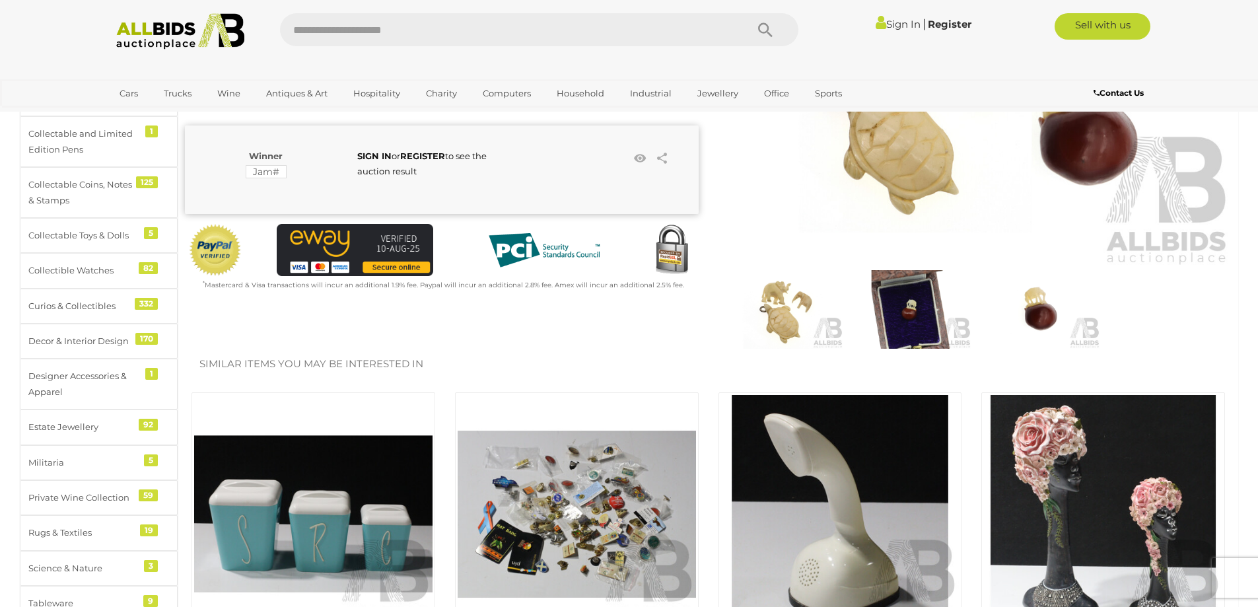
scroll to position [330, 0]
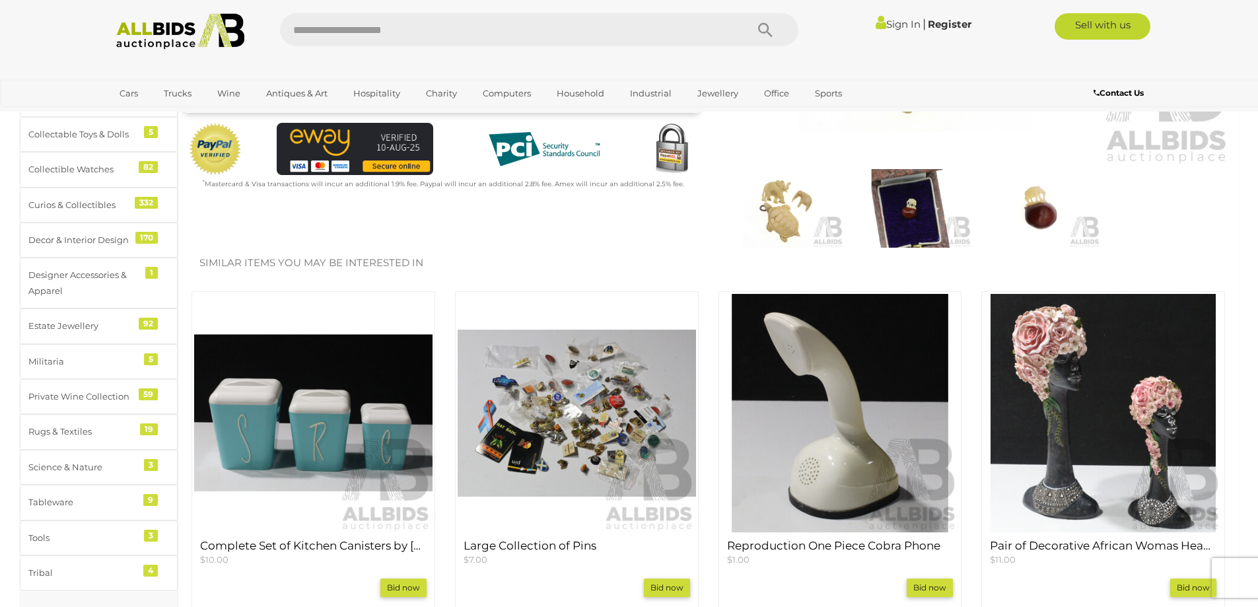
click at [927, 209] on img at bounding box center [911, 208] width 122 height 79
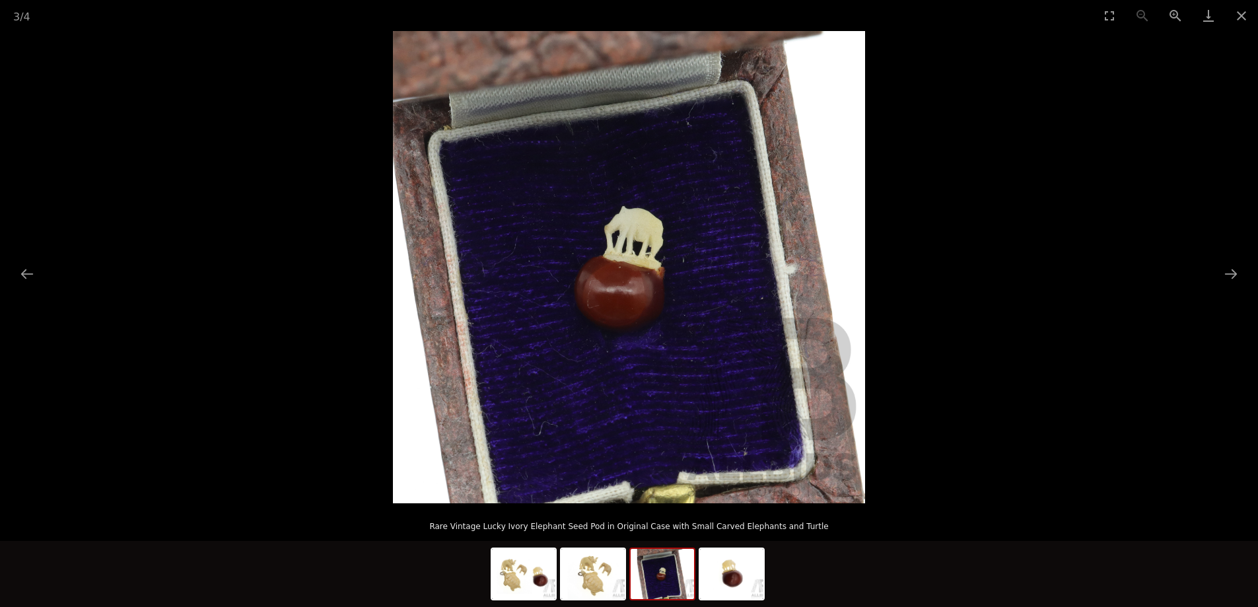
click at [624, 279] on img at bounding box center [629, 267] width 472 height 472
click at [1230, 272] on button "Next slide" at bounding box center [1231, 274] width 28 height 26
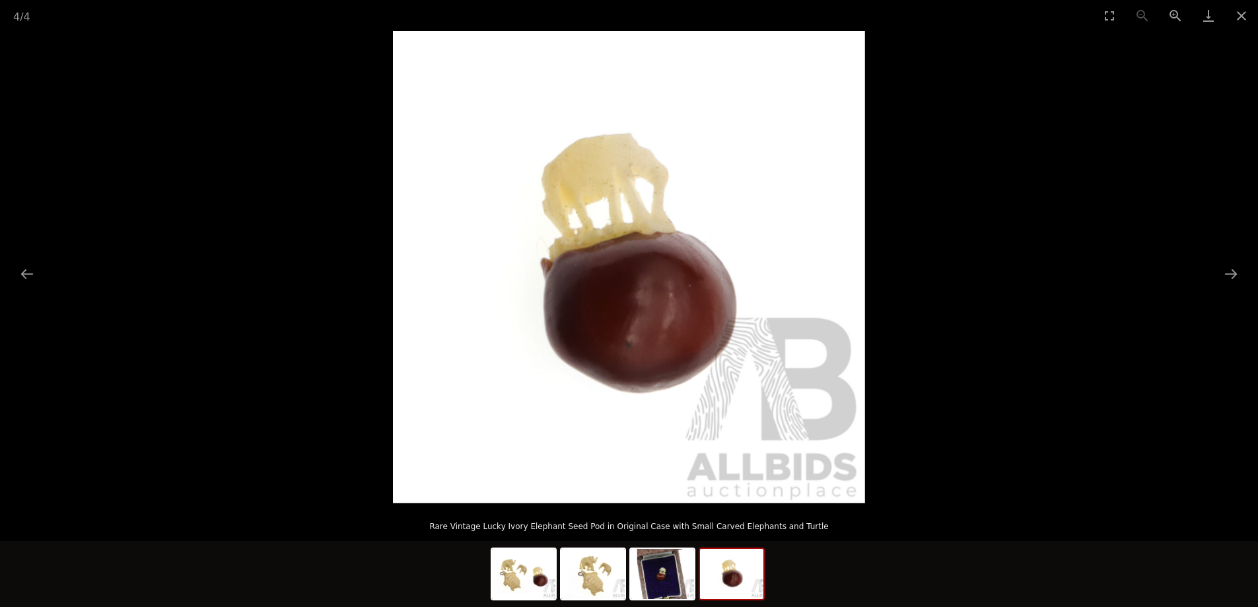
click at [627, 314] on img at bounding box center [629, 267] width 472 height 472
drag, startPoint x: 453, startPoint y: 526, endPoint x: 818, endPoint y: 531, distance: 364.6
click at [818, 531] on p "Rare Vintage Lucky Ivory Elephant Seed Pod in Original Case with Small Carved E…" at bounding box center [628, 523] width 1205 height 21
copy p "Rare Vintage Lucky Ivory Elephant Seed Pod in Original Case with Small Carved E…"
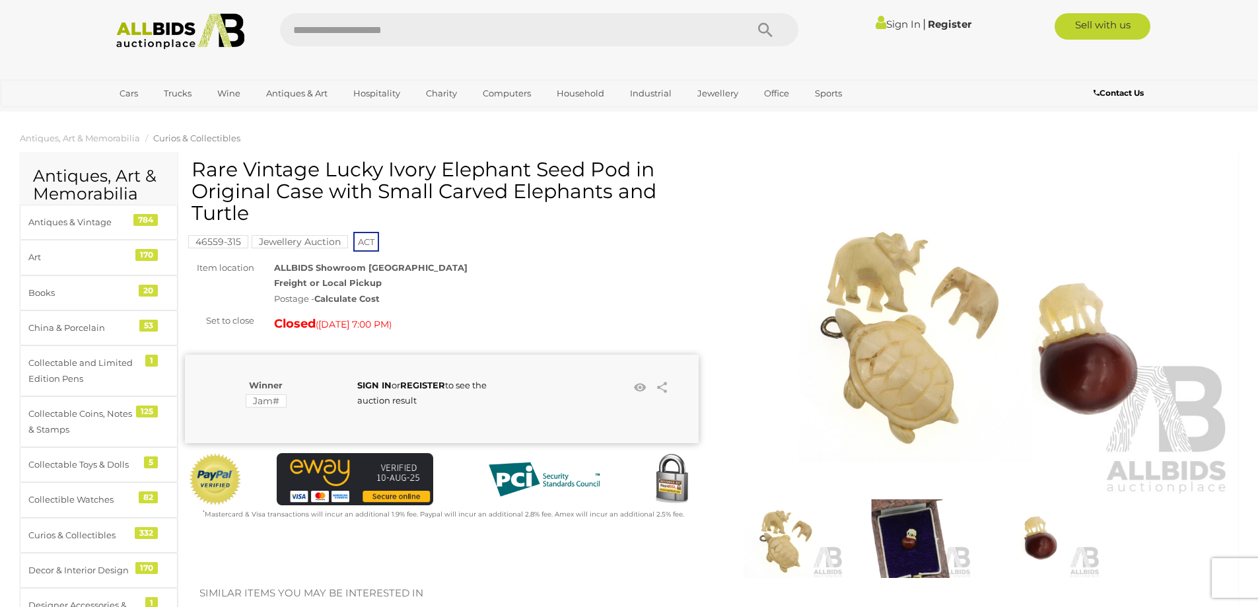
click at [1100, 392] on img at bounding box center [976, 330] width 514 height 331
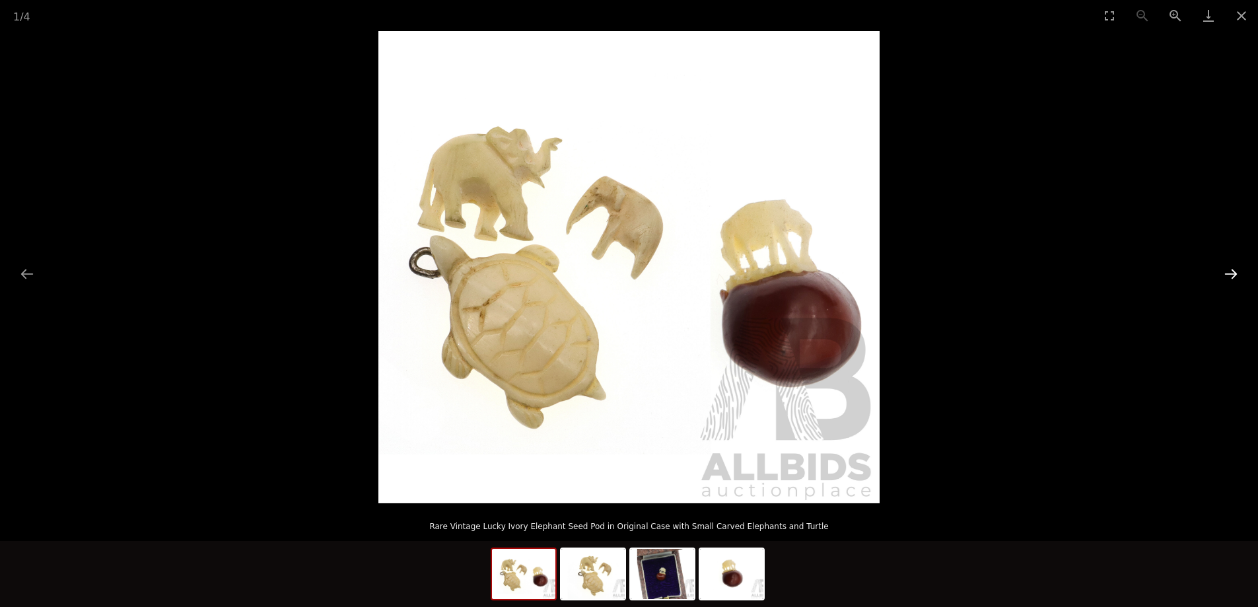
click at [1236, 277] on button "Next slide" at bounding box center [1231, 274] width 28 height 26
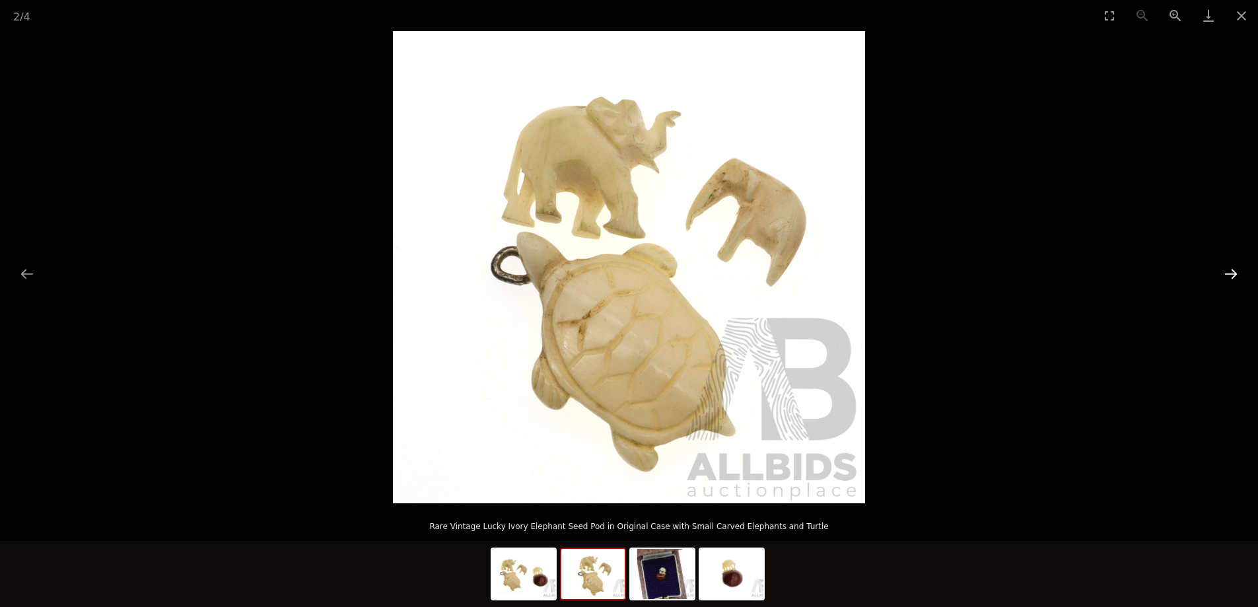
click at [1233, 272] on button "Next slide" at bounding box center [1231, 274] width 28 height 26
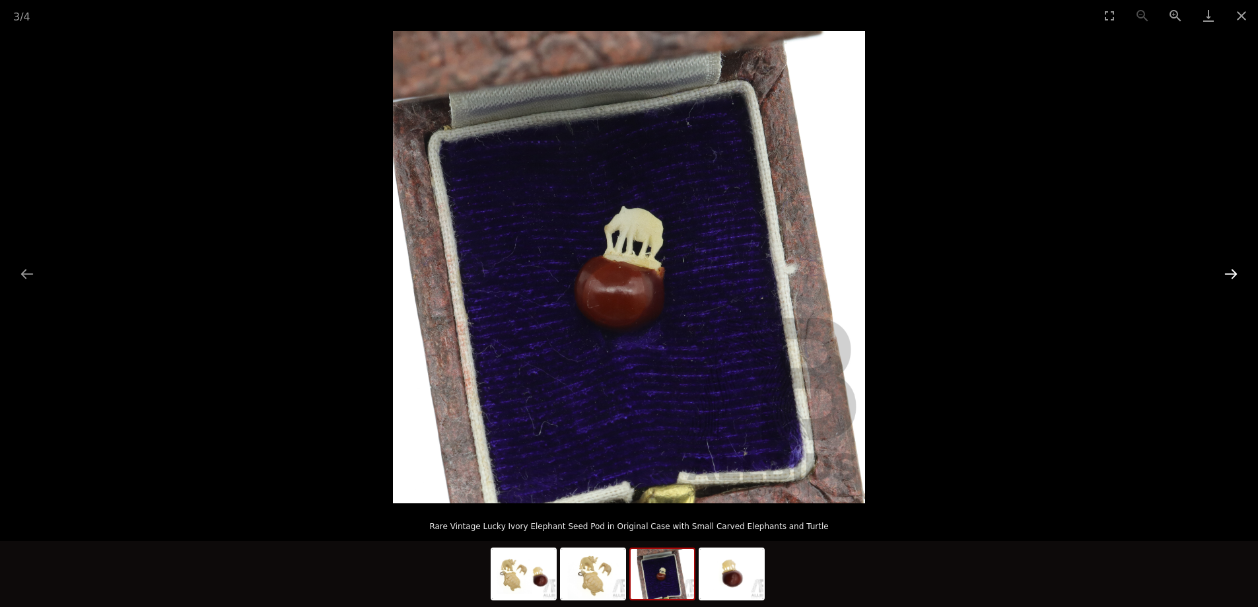
click at [1232, 272] on button "Next slide" at bounding box center [1231, 274] width 28 height 26
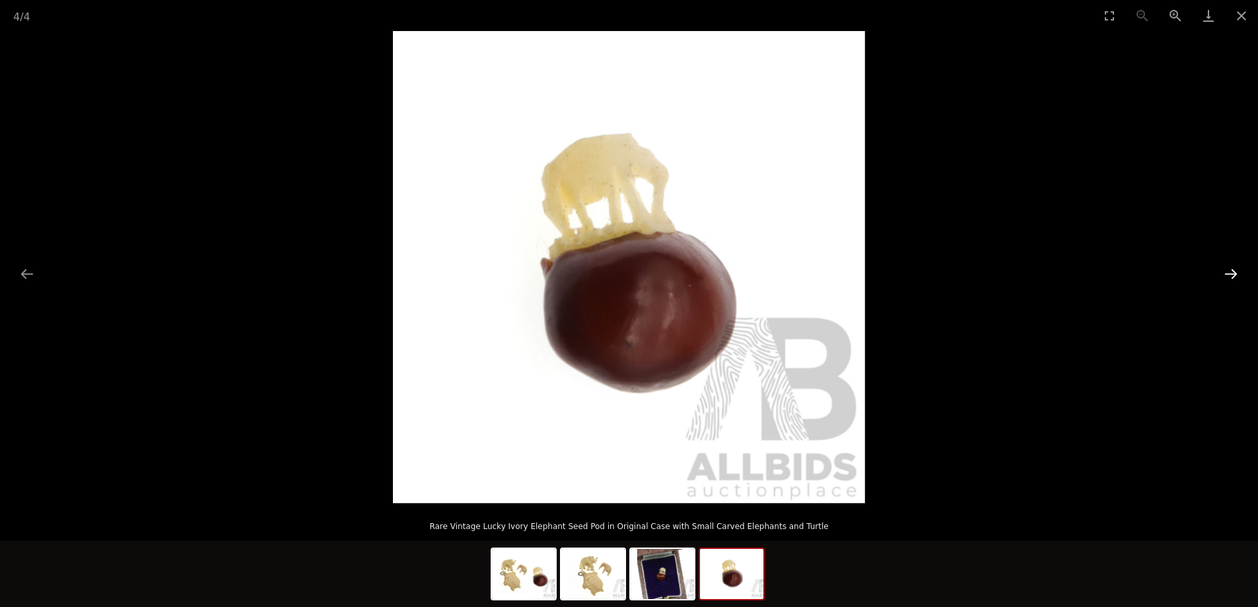
click at [1231, 273] on button "Next slide" at bounding box center [1231, 274] width 28 height 26
